Goal: Check status: Check status

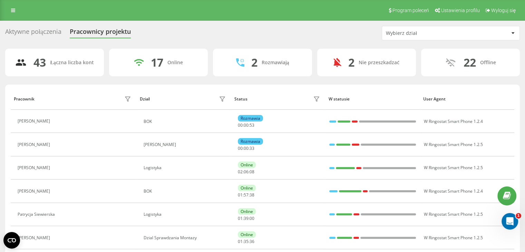
drag, startPoint x: 49, startPoint y: 189, endPoint x: 52, endPoint y: 189, distance: 3.8
click at [55, 189] on icon at bounding box center [58, 191] width 6 height 6
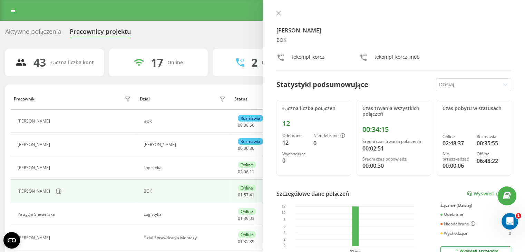
click at [277, 12] on icon at bounding box center [278, 13] width 4 height 4
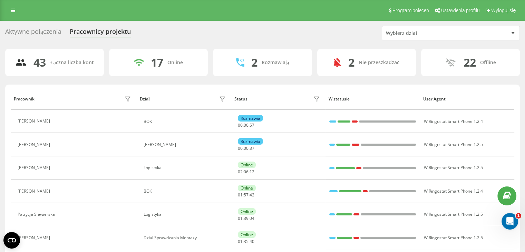
click at [461, 37] on div "Wybierz dział" at bounding box center [450, 33] width 137 height 14
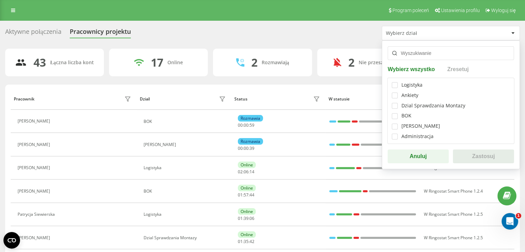
click at [394, 119] on div "Logistyka Ankiety Dzial Sprawdzania Montazy BOK Dzia Handlowy Administracja" at bounding box center [450, 111] width 127 height 66
click at [394, 113] on label at bounding box center [395, 113] width 6 height 0
checkbox input "true"
click at [470, 151] on button "Zastosuj" at bounding box center [483, 156] width 61 height 14
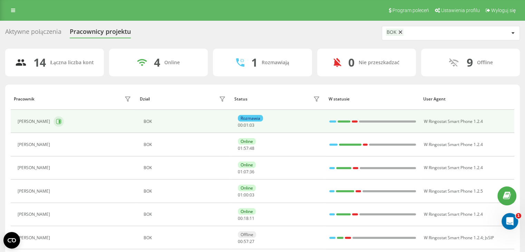
click at [61, 121] on icon at bounding box center [59, 122] width 6 height 6
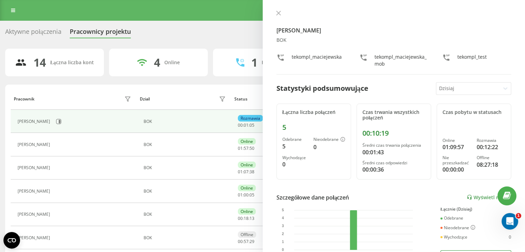
drag, startPoint x: 279, startPoint y: 12, endPoint x: 269, endPoint y: 13, distance: 10.5
click at [278, 12] on icon at bounding box center [278, 13] width 5 height 5
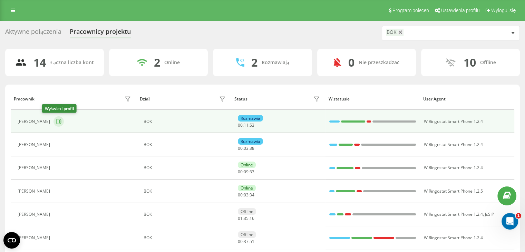
click at [53, 121] on button at bounding box center [58, 121] width 10 height 10
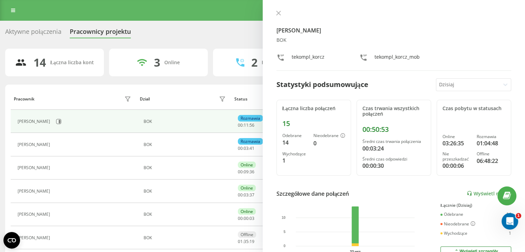
drag, startPoint x: 280, startPoint y: 11, endPoint x: 217, endPoint y: 20, distance: 62.9
click at [279, 11] on icon at bounding box center [278, 13] width 5 height 5
